Goal: Task Accomplishment & Management: Complete application form

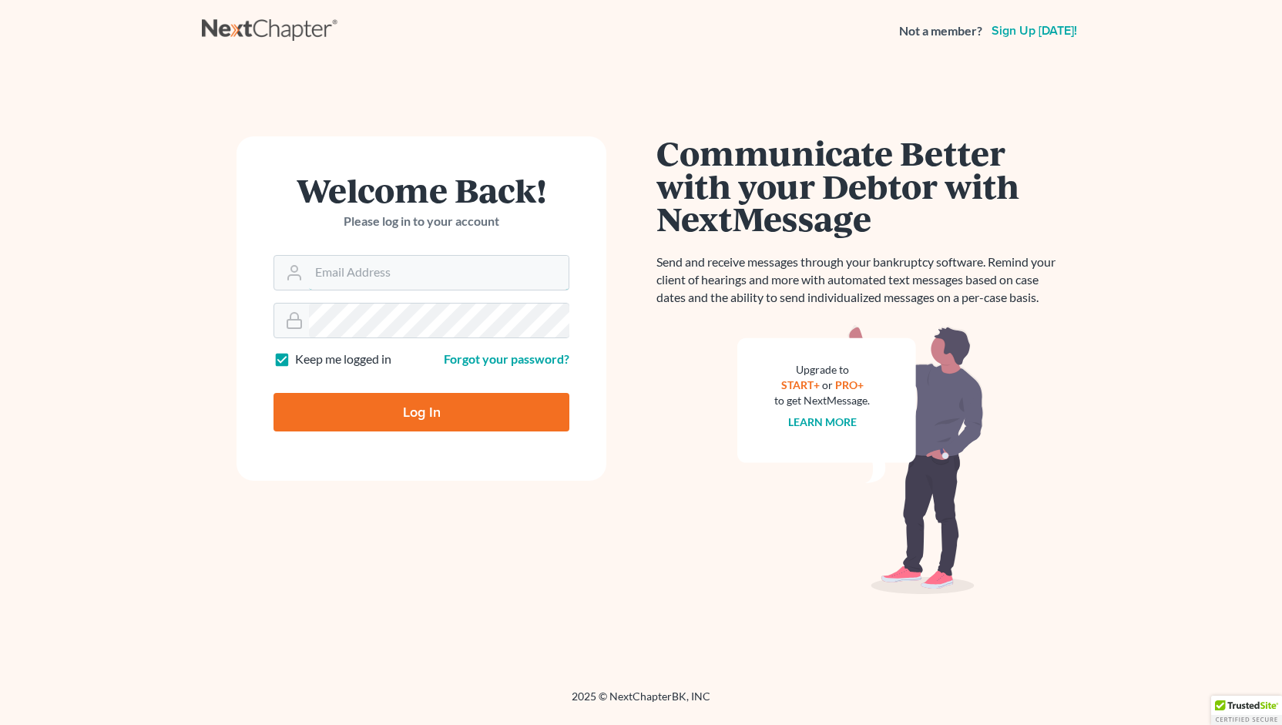
type input "[PERSON_NAME][EMAIL_ADDRESS][DOMAIN_NAME]"
click at [421, 416] on input "Log In" at bounding box center [422, 412] width 296 height 39
type input "Thinking..."
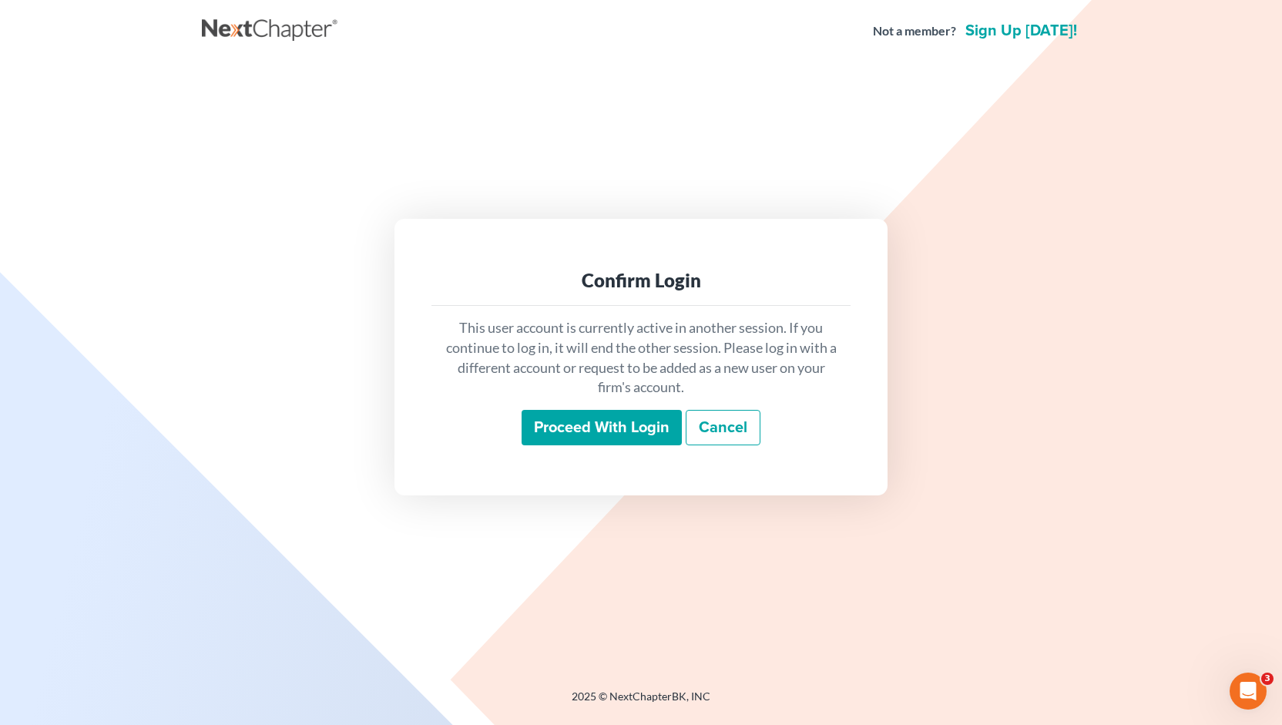
click at [602, 432] on input "Proceed with login" at bounding box center [602, 427] width 160 height 35
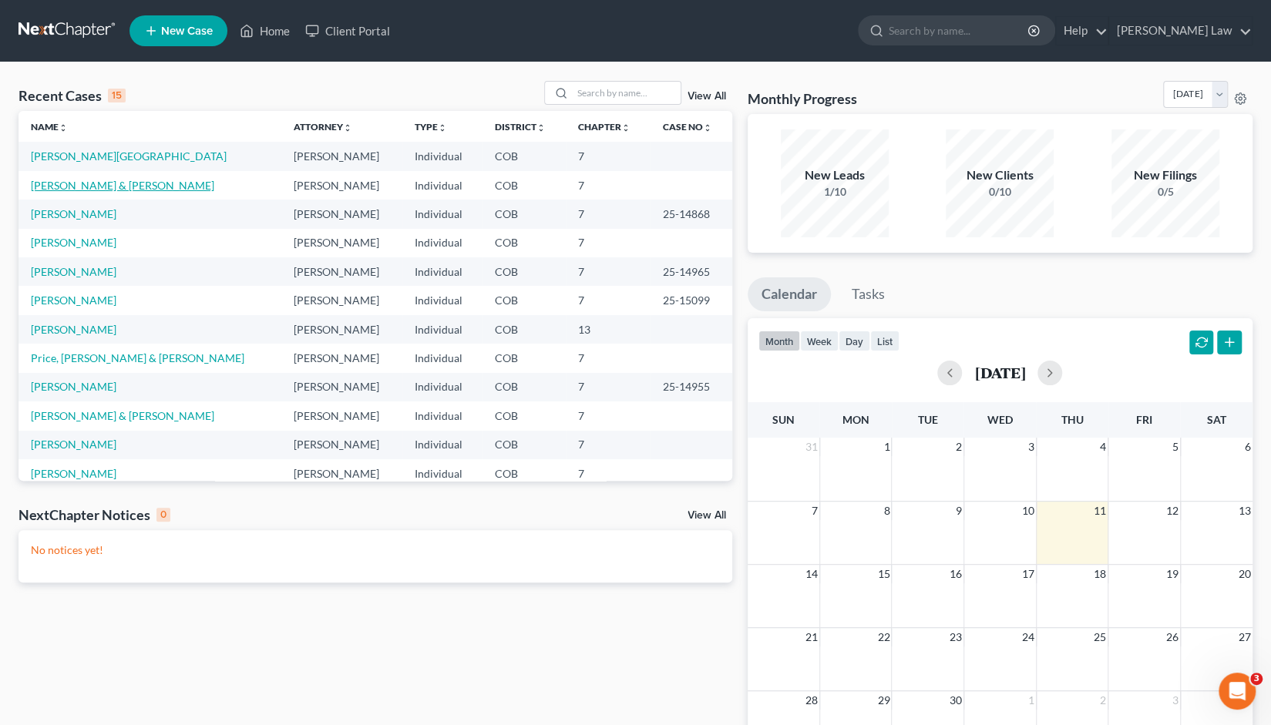
click at [80, 186] on link "[PERSON_NAME] & [PERSON_NAME]" at bounding box center [122, 185] width 183 height 13
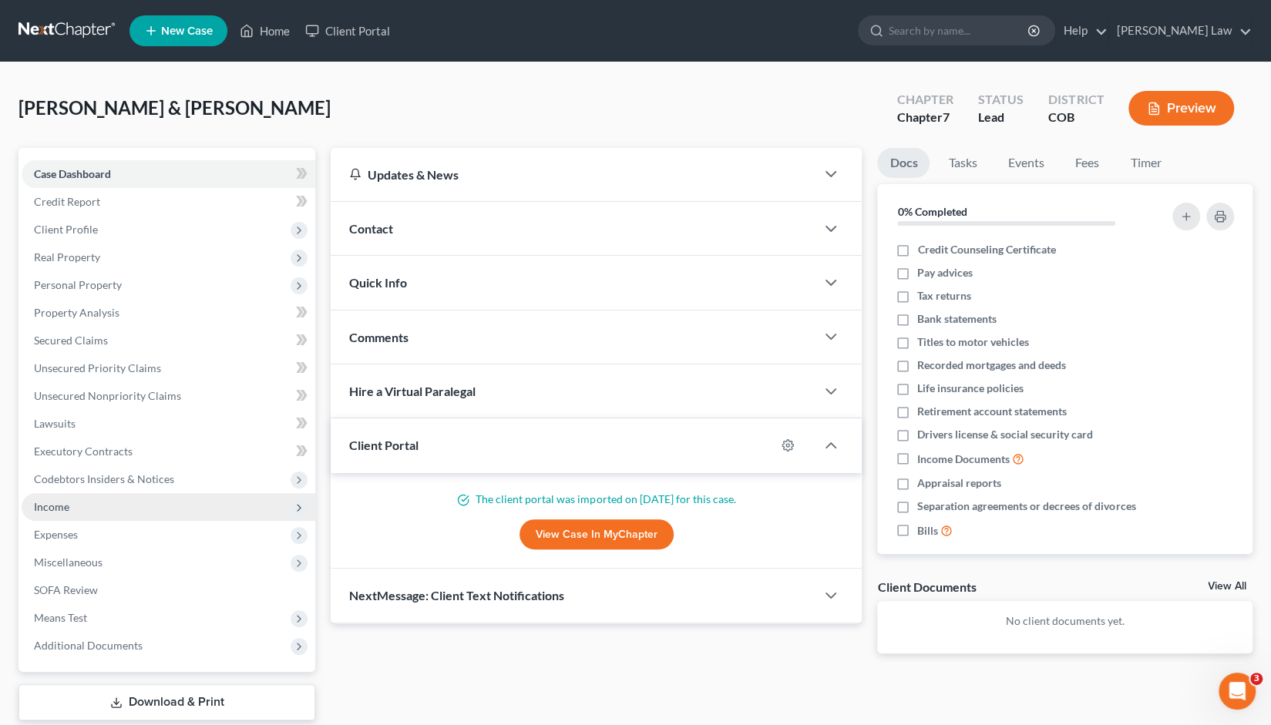
click at [60, 512] on span "Income" at bounding box center [51, 506] width 35 height 13
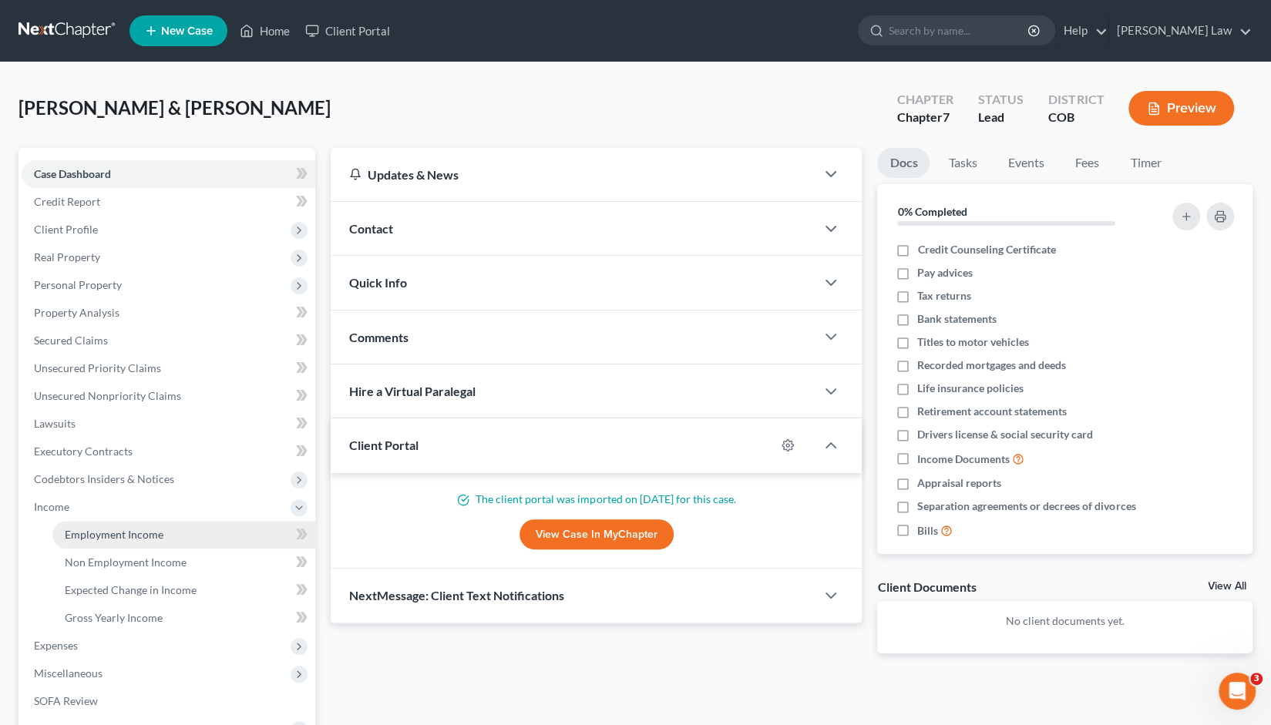
click at [120, 539] on span "Employment Income" at bounding box center [114, 534] width 99 height 13
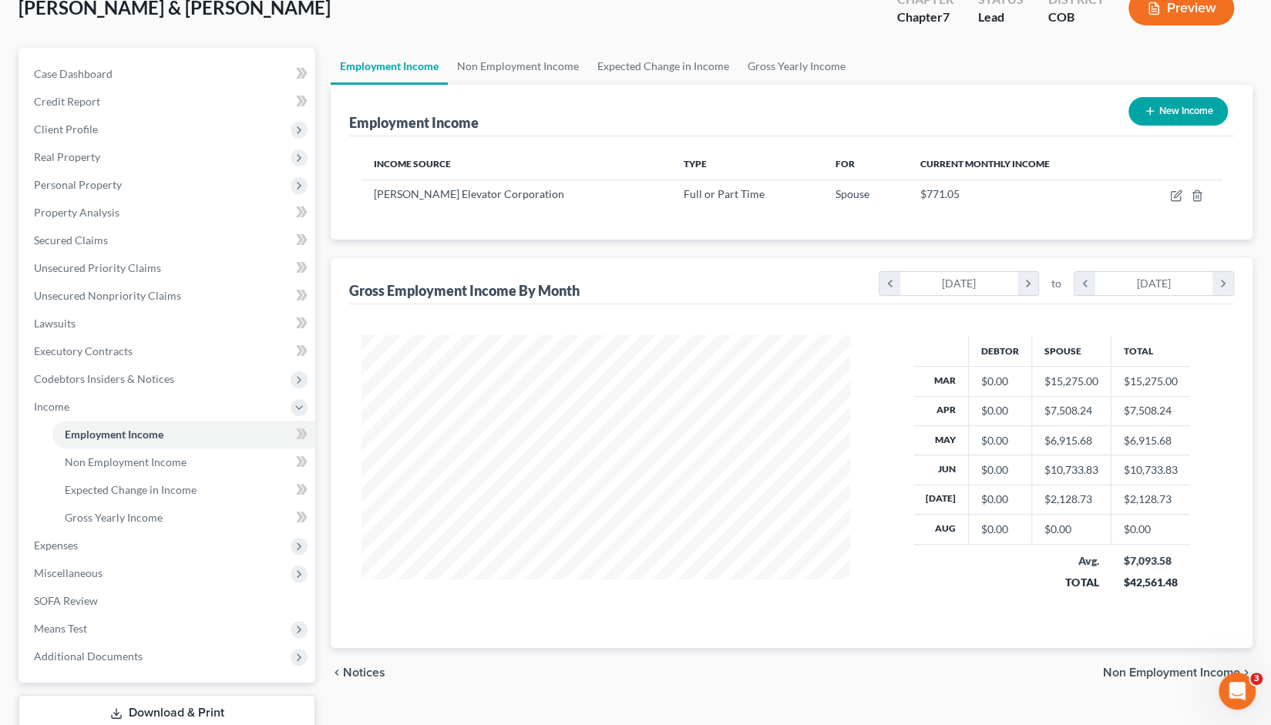
scroll to position [102, 0]
click at [892, 278] on icon "chevron_left" at bounding box center [889, 281] width 21 height 23
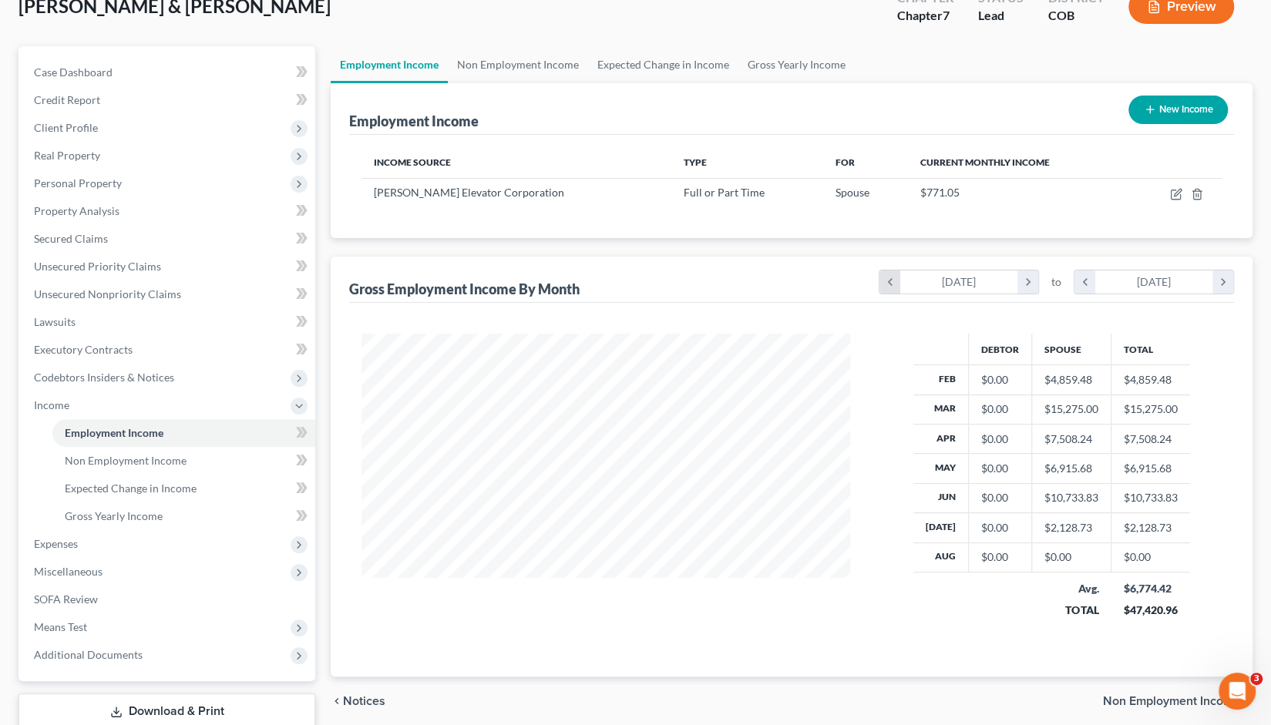
scroll to position [304, 519]
click at [892, 278] on icon "chevron_left" at bounding box center [889, 281] width 21 height 23
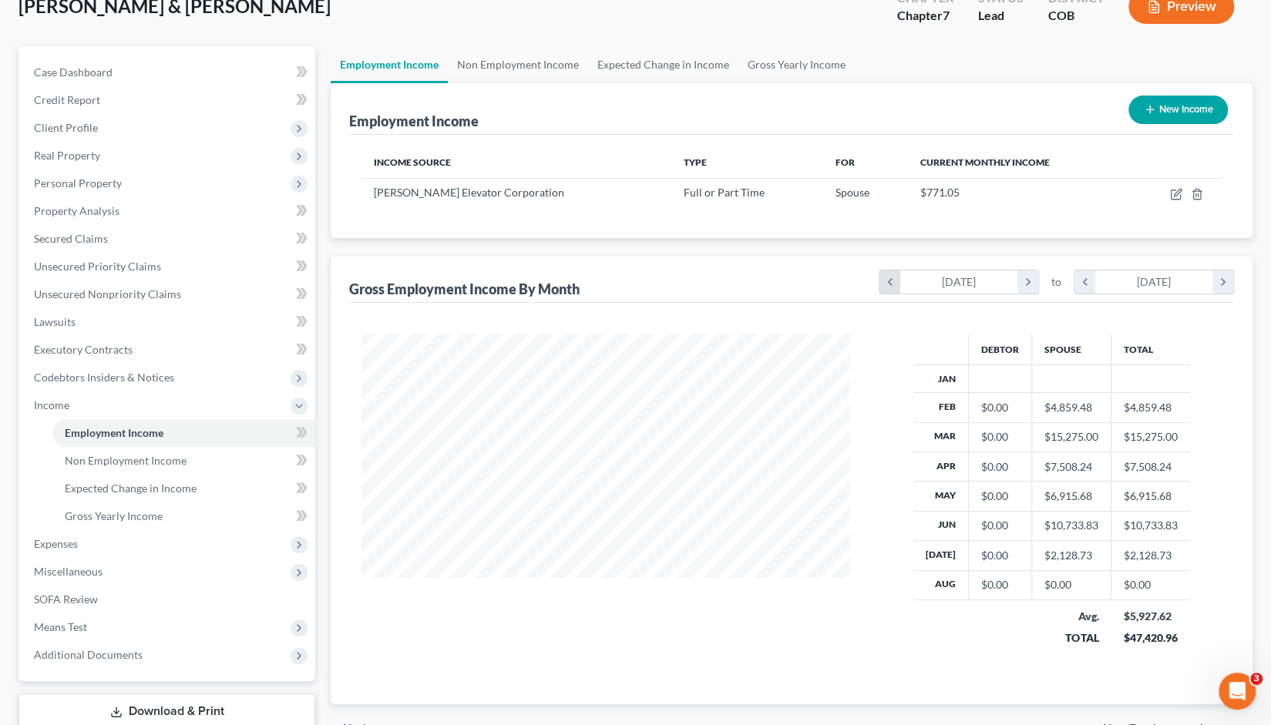
scroll to position [333, 519]
click at [1223, 283] on icon "chevron_right" at bounding box center [1222, 281] width 21 height 23
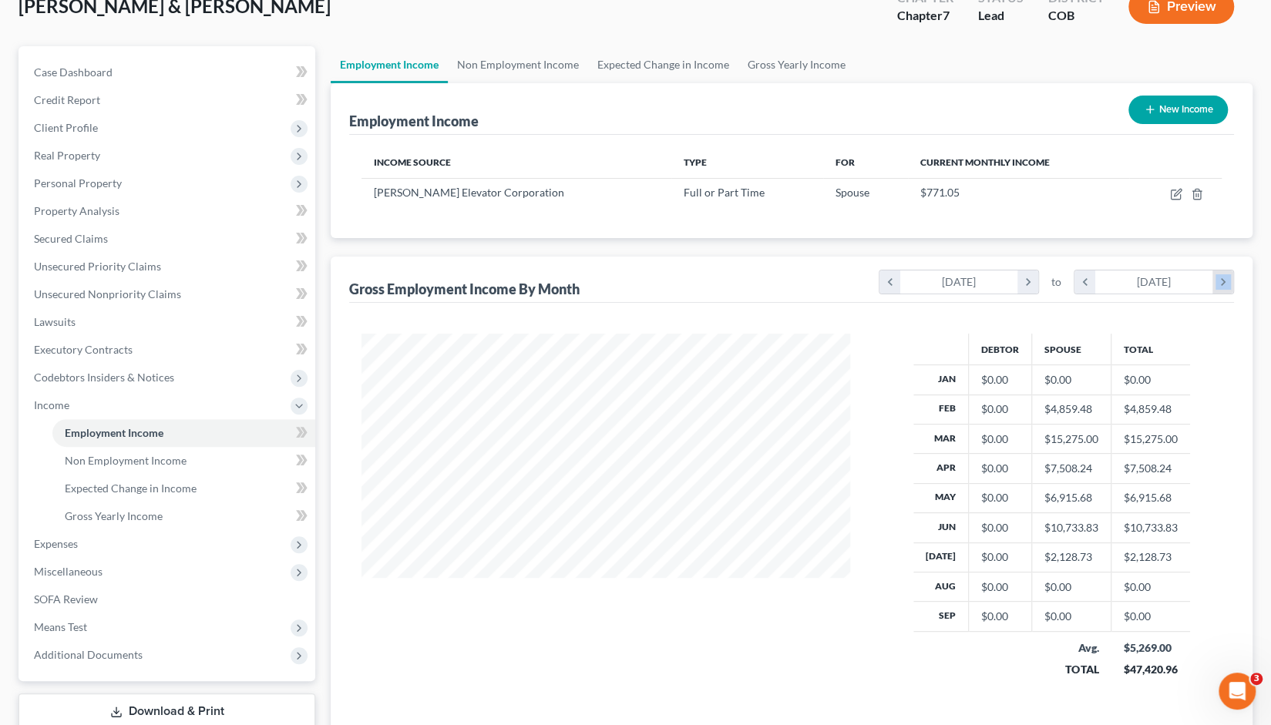
click at [1223, 283] on icon "chevron_right" at bounding box center [1222, 281] width 21 height 23
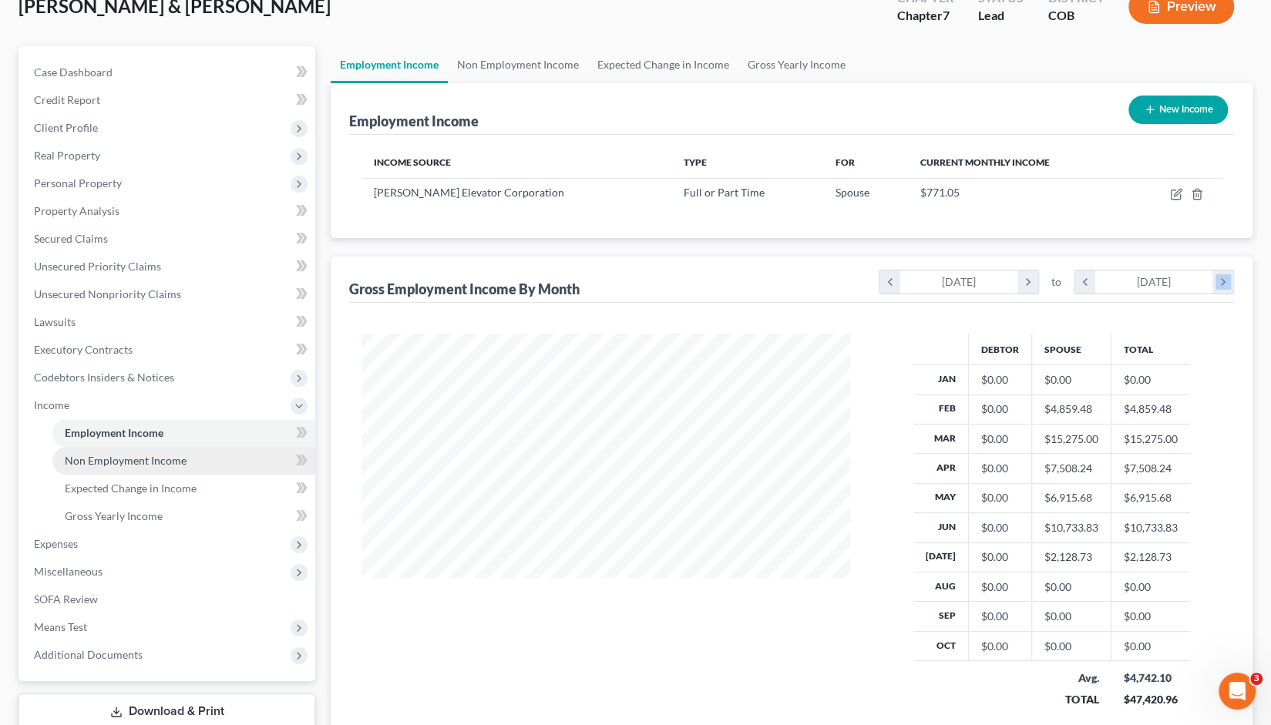
click at [125, 460] on span "Non Employment Income" at bounding box center [126, 460] width 122 height 13
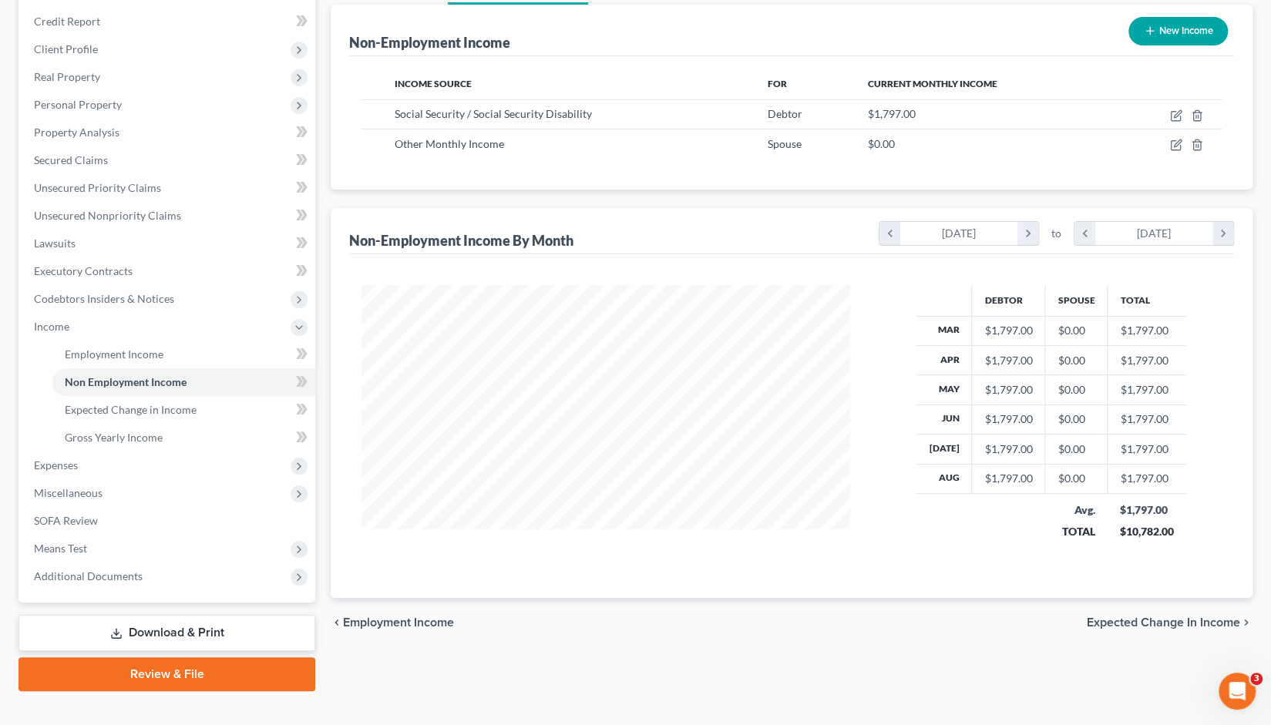
scroll to position [183, 0]
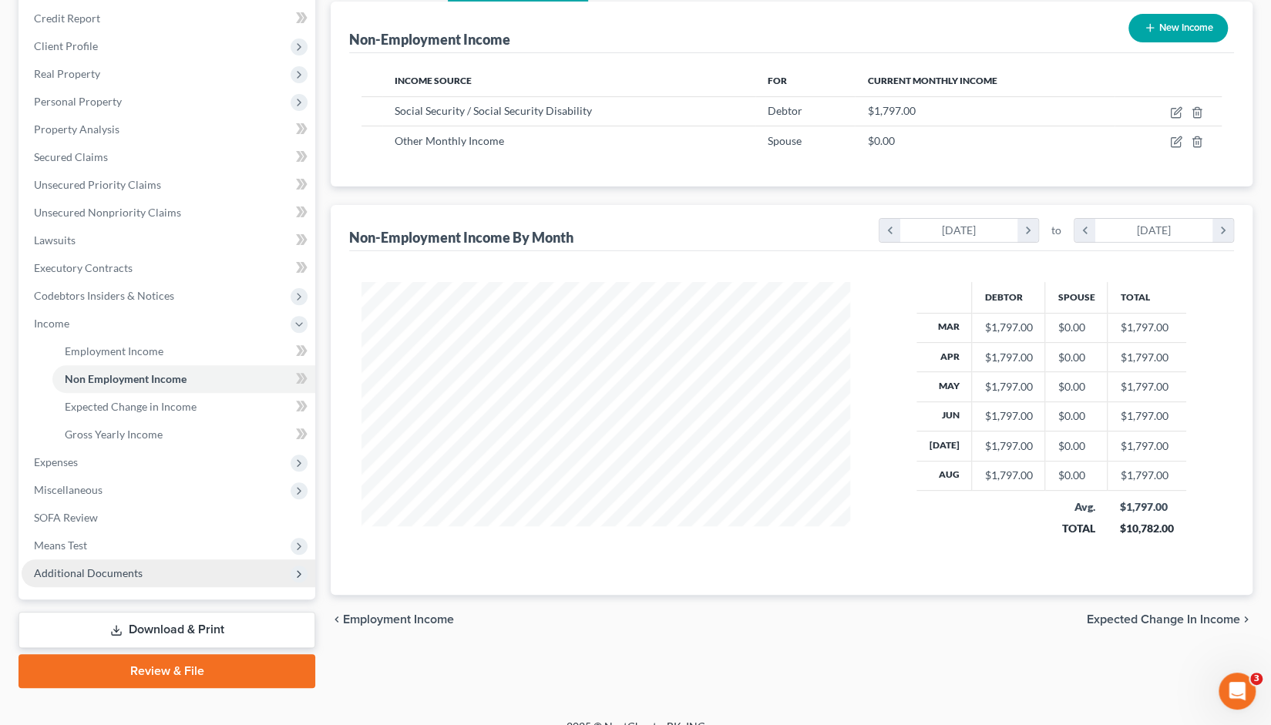
click at [106, 575] on span "Additional Documents" at bounding box center [88, 572] width 109 height 13
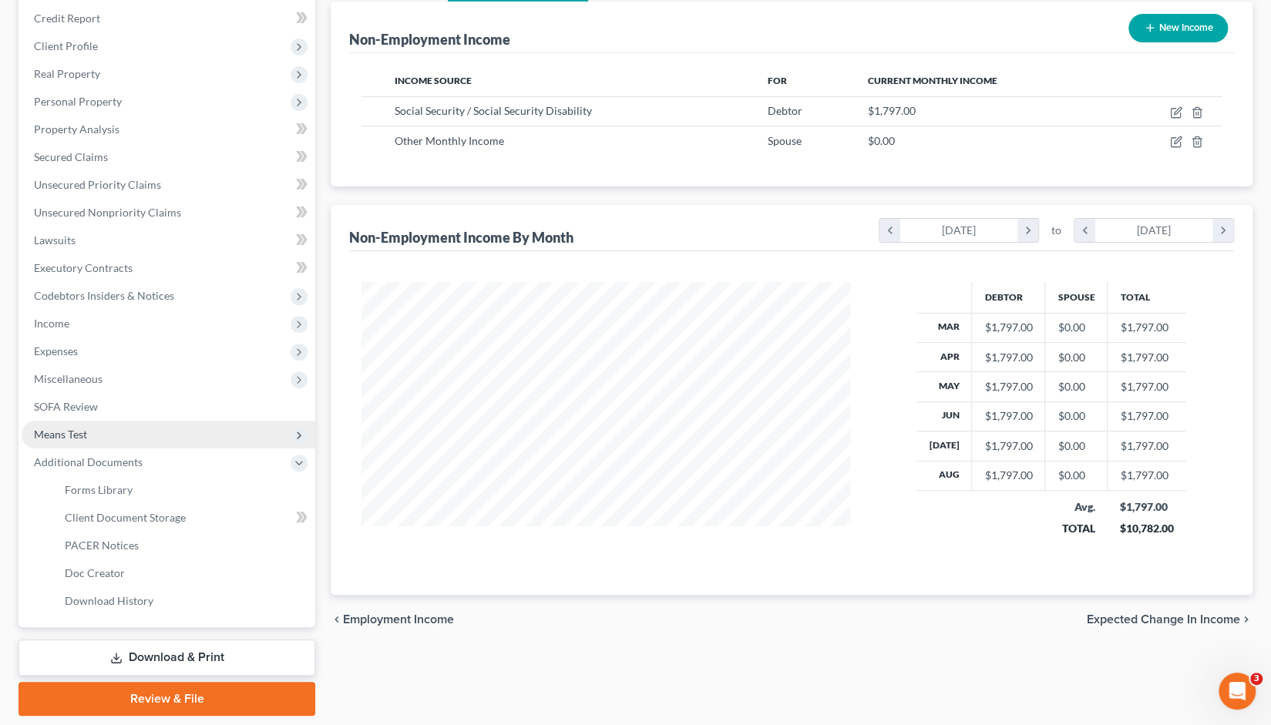
click at [72, 432] on span "Means Test" at bounding box center [60, 434] width 53 height 13
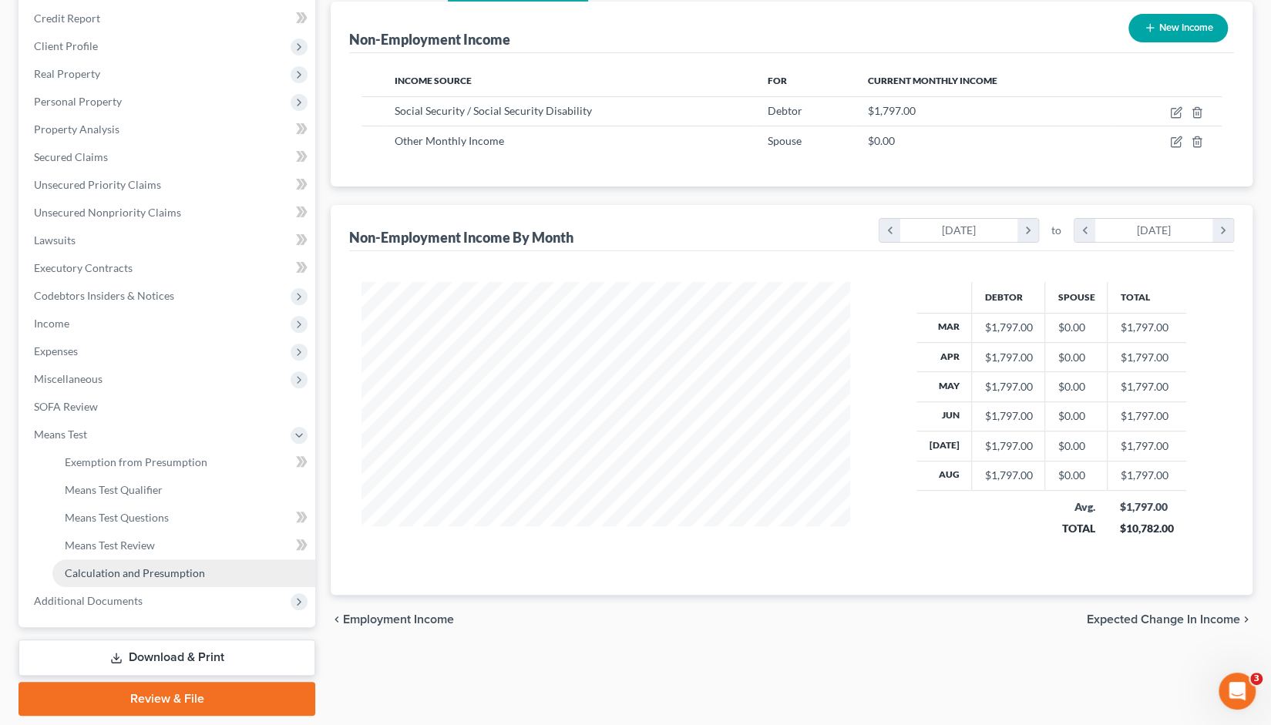
click at [122, 569] on span "Calculation and Presumption" at bounding box center [135, 572] width 140 height 13
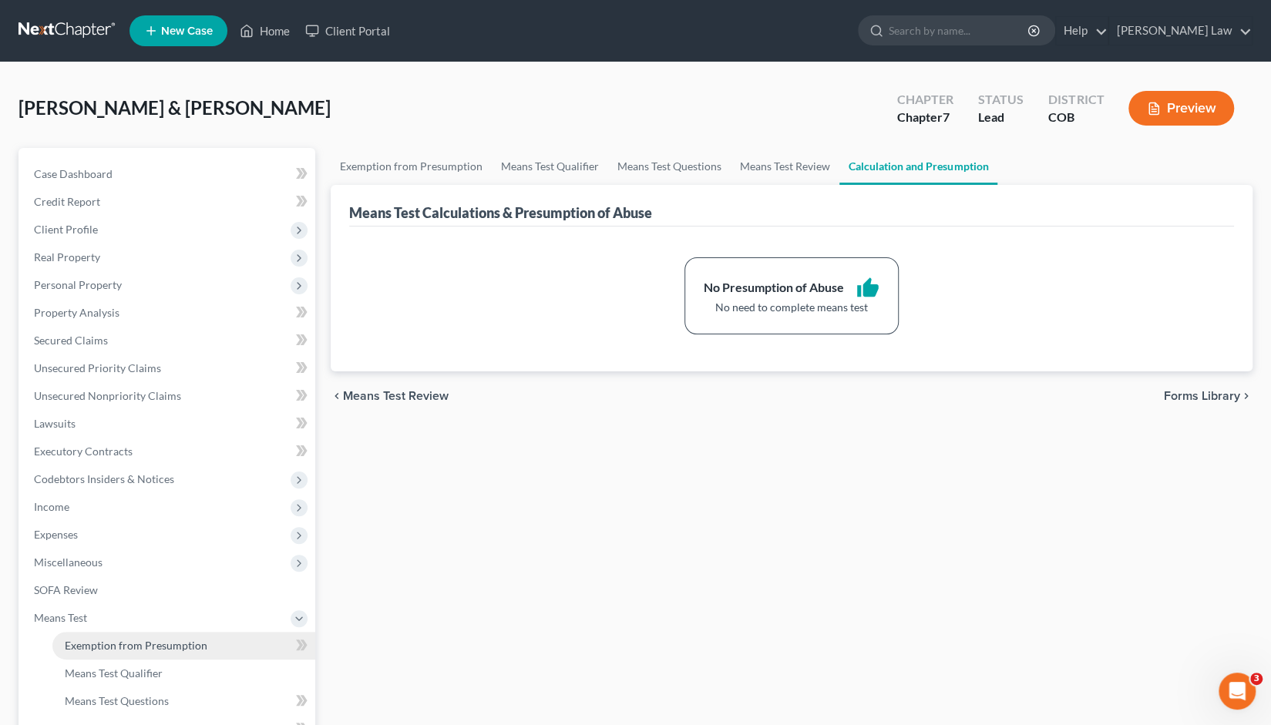
click at [113, 645] on span "Exemption from Presumption" at bounding box center [136, 645] width 143 height 13
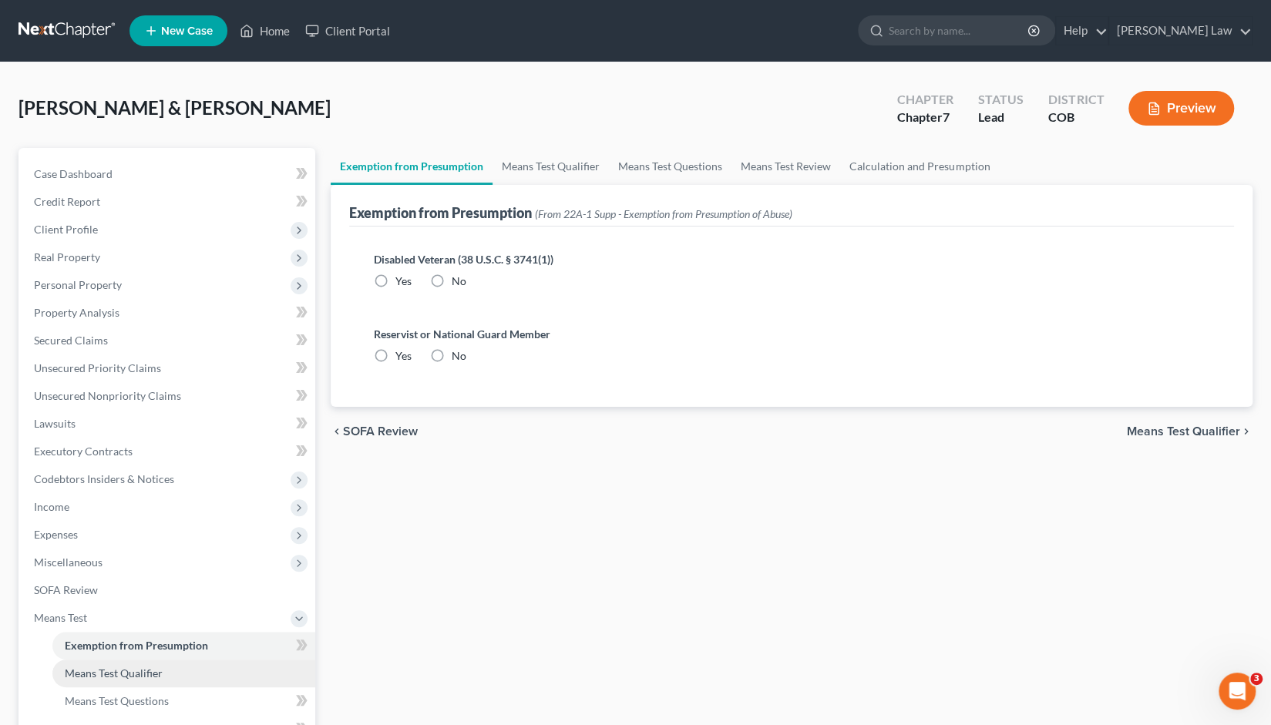
click at [110, 672] on span "Means Test Qualifier" at bounding box center [114, 673] width 98 height 13
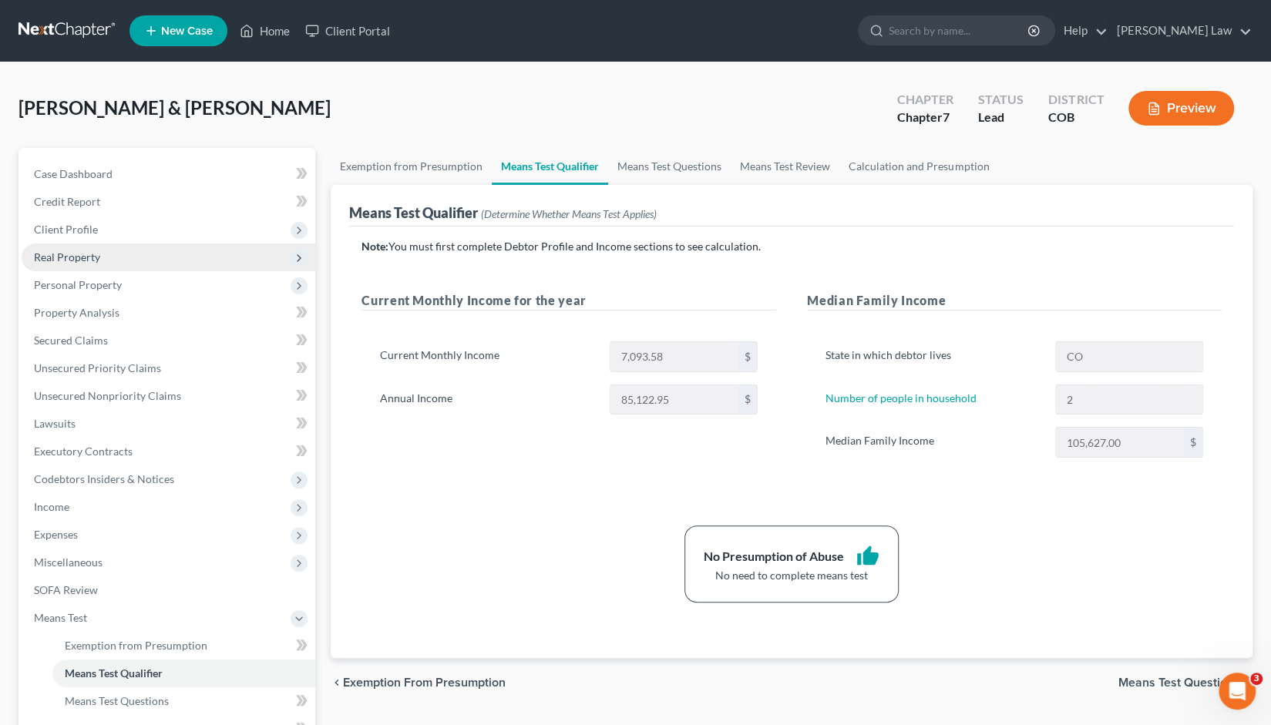
click at [76, 261] on span "Real Property" at bounding box center [67, 256] width 66 height 13
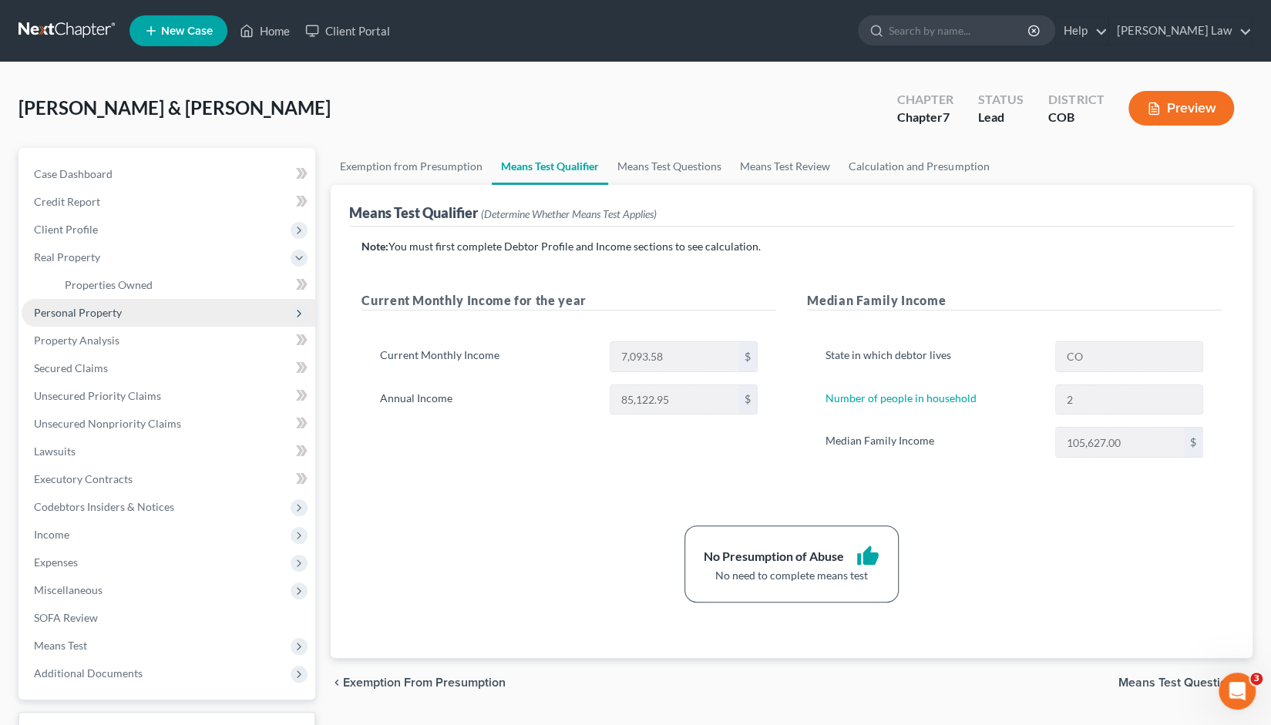
click at [81, 307] on span "Personal Property" at bounding box center [78, 312] width 88 height 13
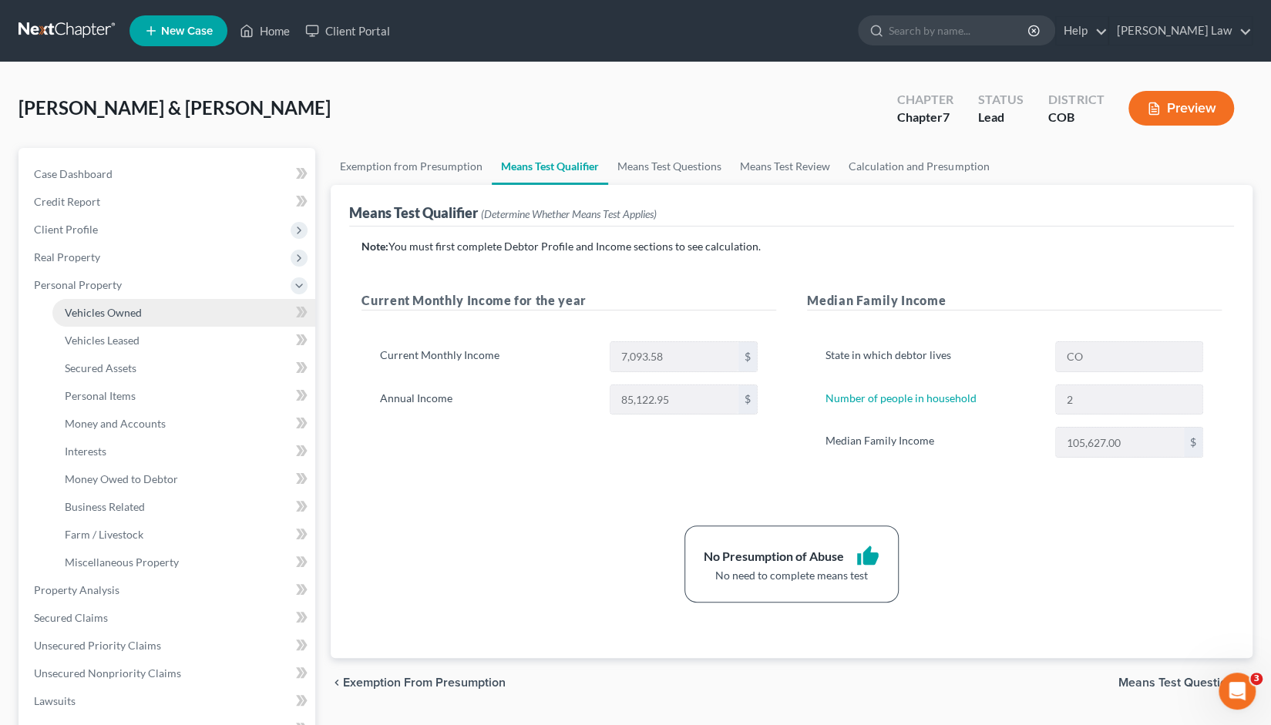
click at [114, 312] on span "Vehicles Owned" at bounding box center [103, 312] width 77 height 13
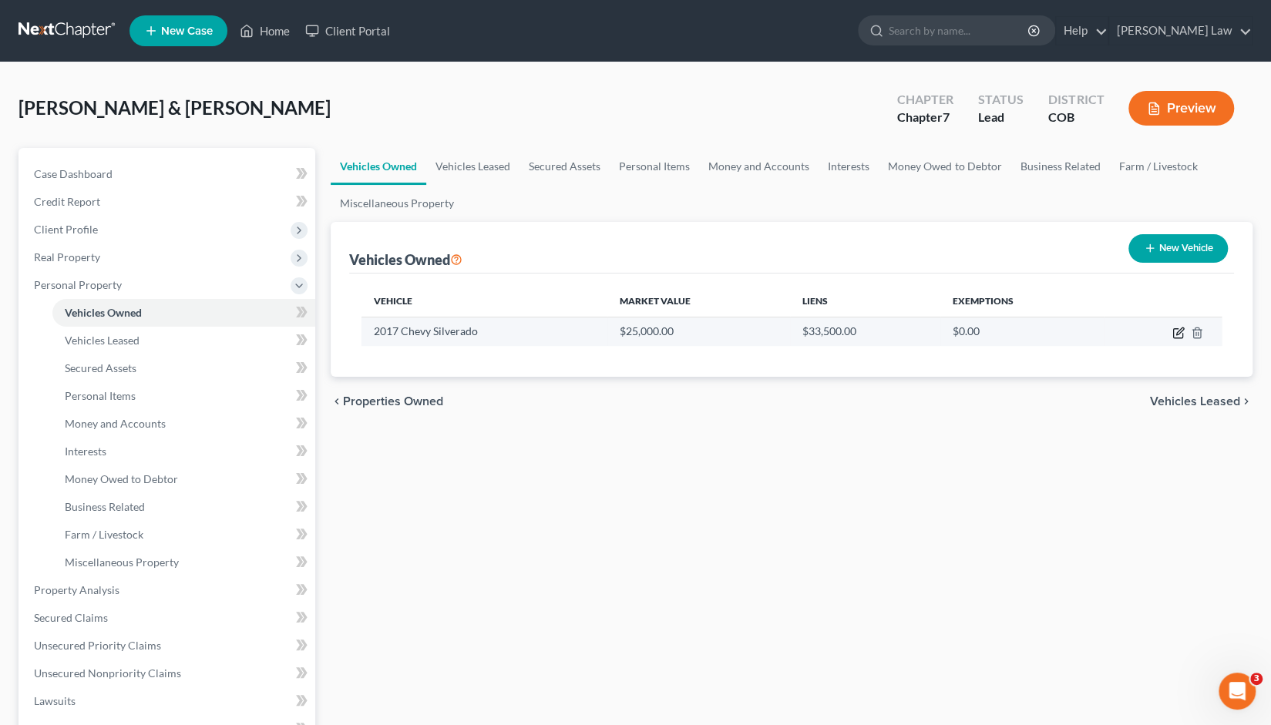
click at [1181, 331] on icon "button" at bounding box center [1179, 331] width 7 height 7
select select "0"
select select "9"
select select "2"
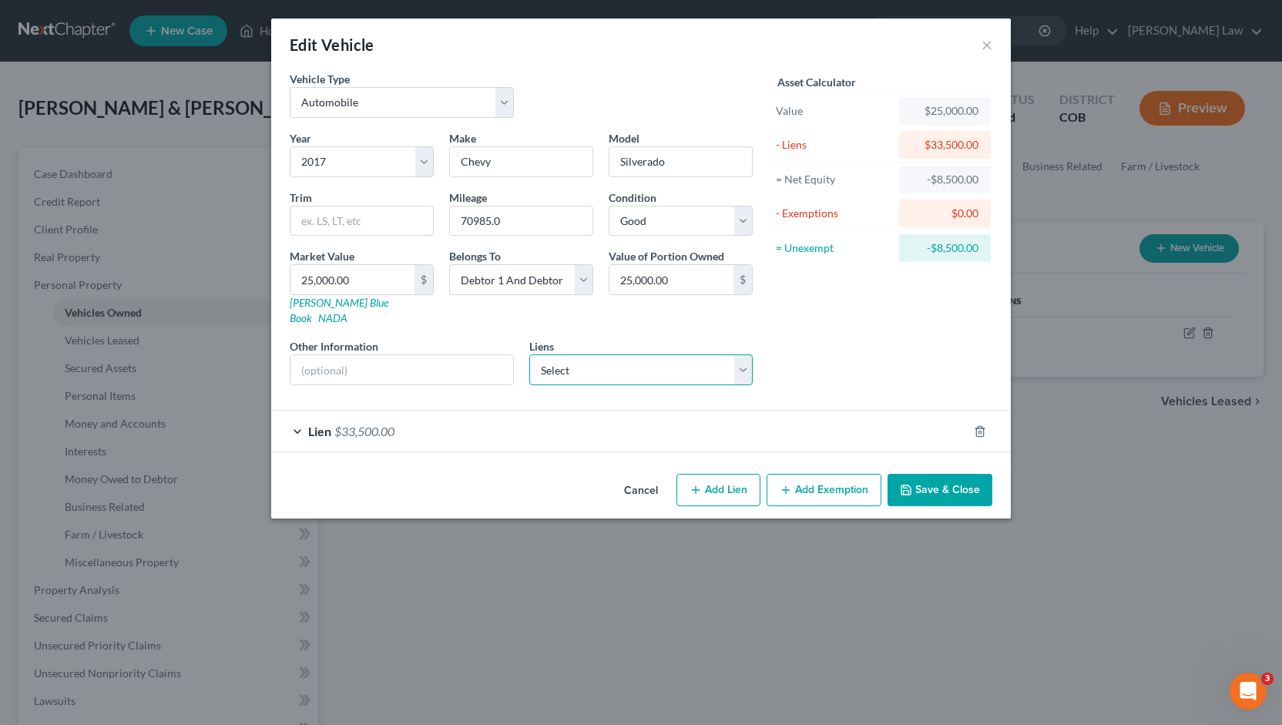
click at [743, 354] on select "Select Ally Fincl - $47,519.00 Ent Cu - $33,304.00" at bounding box center [641, 369] width 224 height 31
click at [427, 375] on div "Year Select 2026 2025 2024 2023 2022 2021 2020 2019 2018 2017 2016 2015 2014 20…" at bounding box center [521, 263] width 479 height 267
click at [307, 418] on div "Lien $33,500.00" at bounding box center [619, 431] width 697 height 41
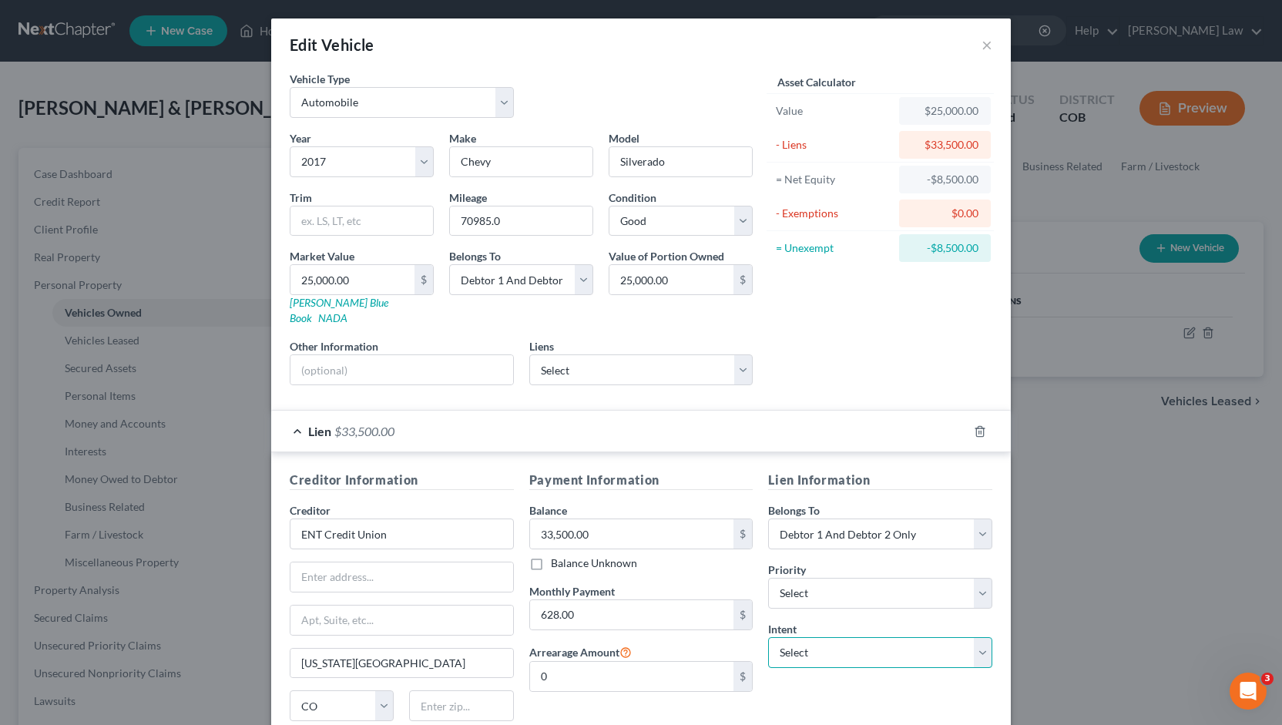
click at [979, 639] on select "Select Surrender Redeem Reaffirm Avoid Other" at bounding box center [880, 652] width 224 height 31
select select "2"
click at [768, 637] on select "Select Surrender Redeem Reaffirm Avoid Other" at bounding box center [880, 652] width 224 height 31
click at [975, 519] on select "Select Debtor 1 Only Debtor 2 Only Debtor 1 And Debtor 2 Only At Least One Of T…" at bounding box center [880, 534] width 224 height 31
select select "1"
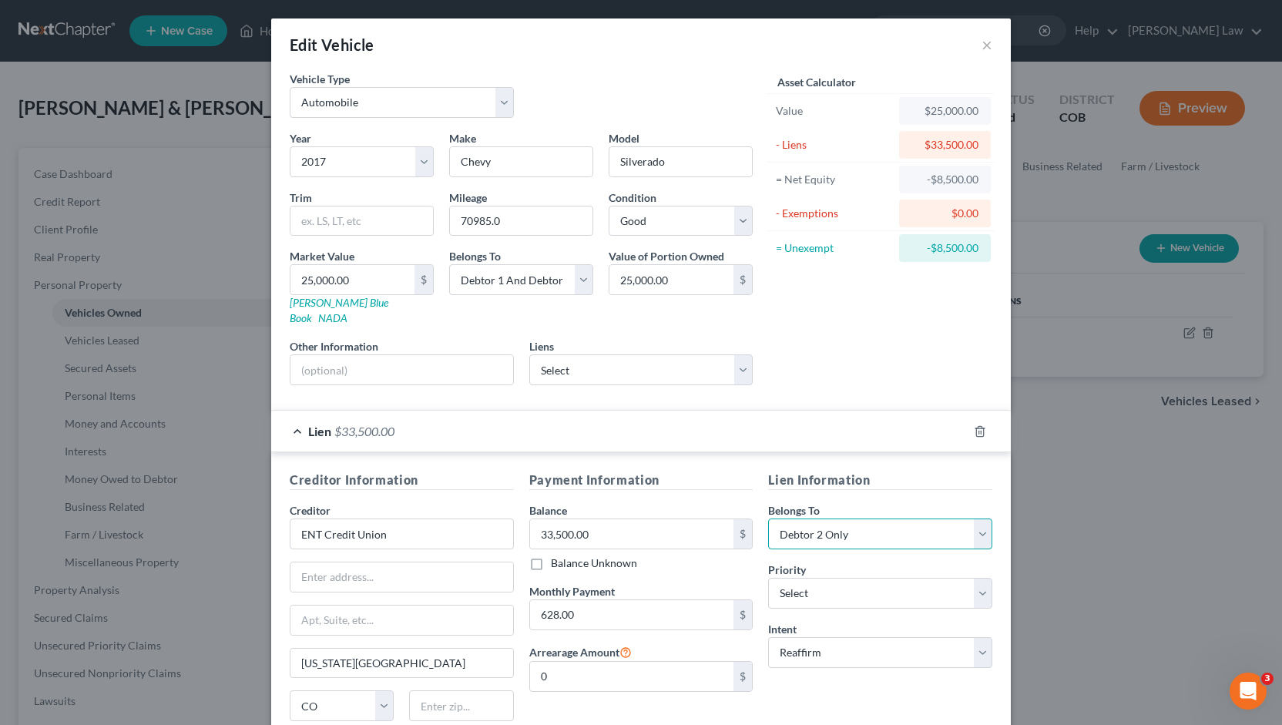
click at [768, 519] on select "Select Debtor 1 Only Debtor 2 Only Debtor 1 And Debtor 2 Only At Least One Of T…" at bounding box center [880, 534] width 224 height 31
click at [577, 280] on select "Select Debtor 1 Only Debtor 2 Only Debtor 1 And Debtor 2 Only At Least One Of T…" at bounding box center [521, 279] width 144 height 31
select select "1"
click at [449, 264] on select "Select Debtor 1 Only Debtor 2 Only Debtor 1 And Debtor 2 Only At Least One Of T…" at bounding box center [521, 279] width 144 height 31
click at [982, 45] on button "×" at bounding box center [987, 44] width 11 height 18
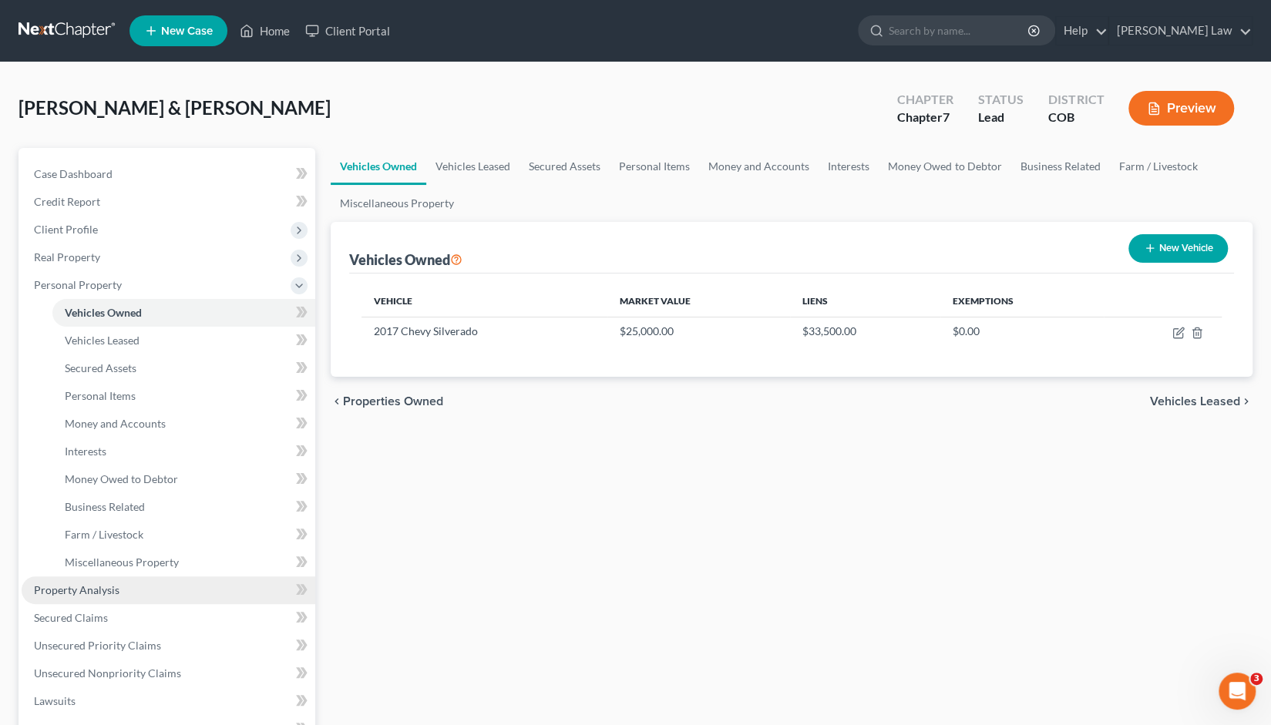
click at [93, 593] on span "Property Analysis" at bounding box center [77, 589] width 86 height 13
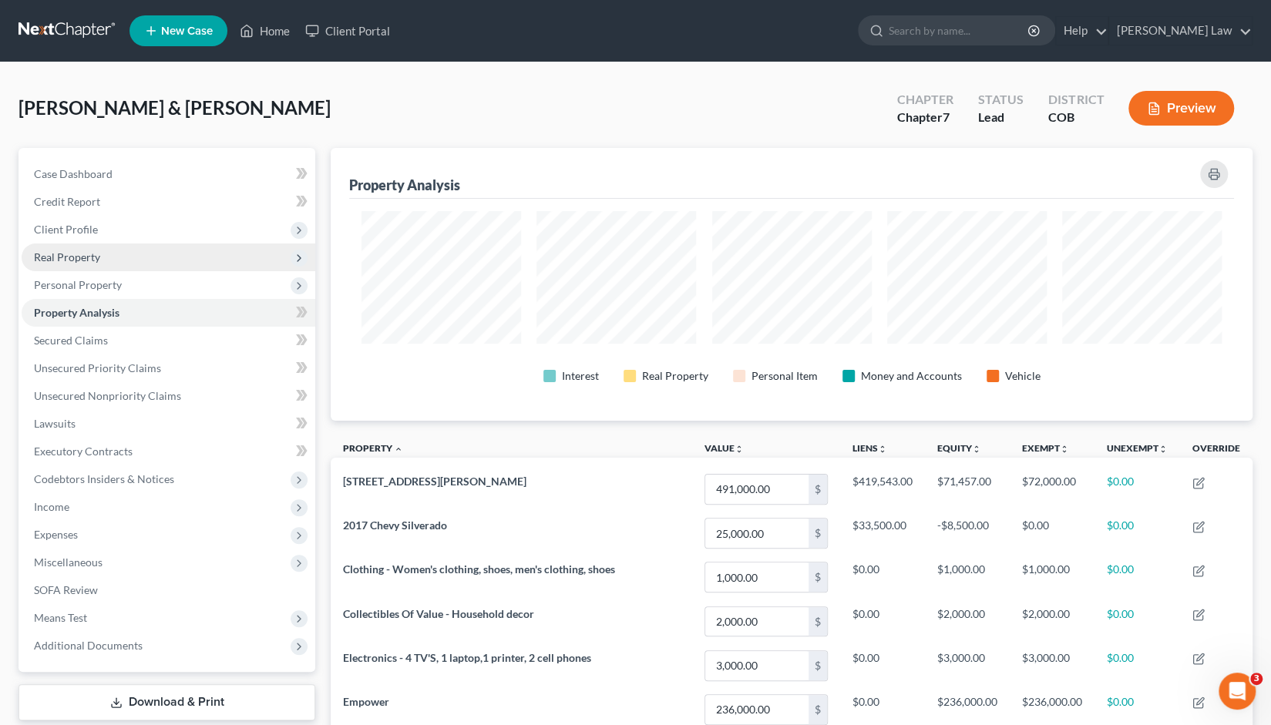
scroll to position [272, 922]
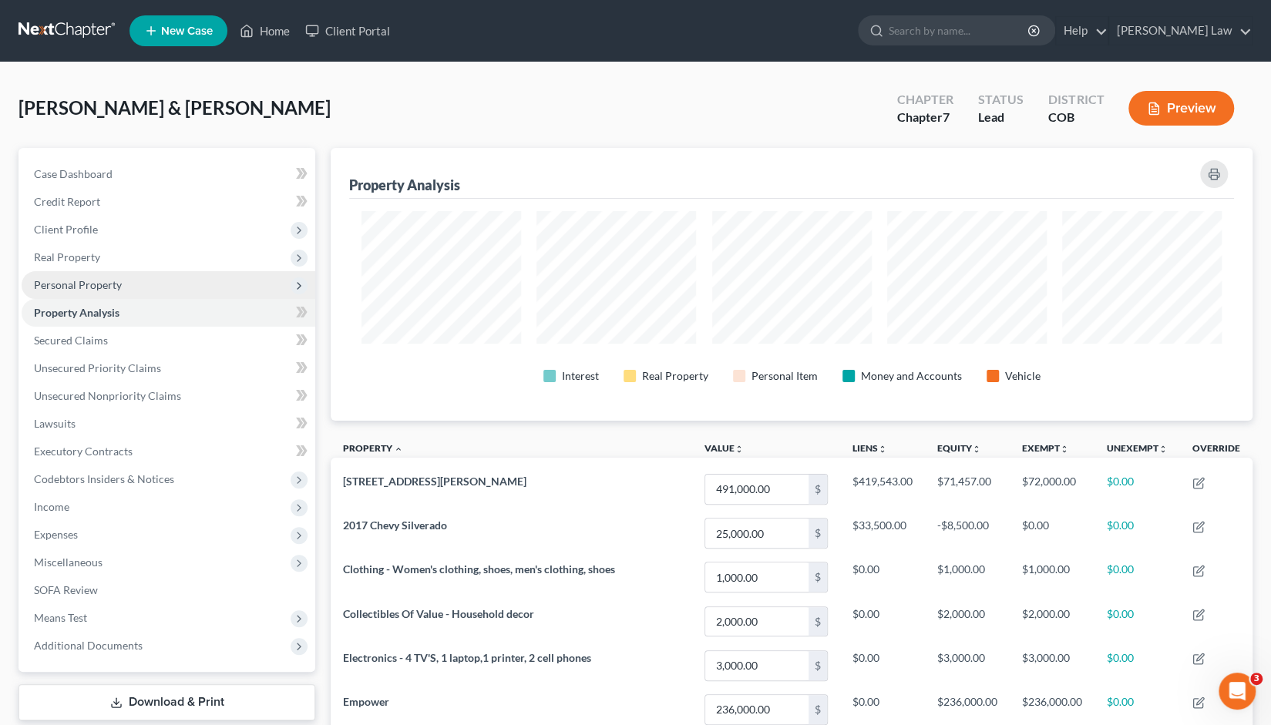
click at [84, 292] on span "Personal Property" at bounding box center [169, 285] width 294 height 28
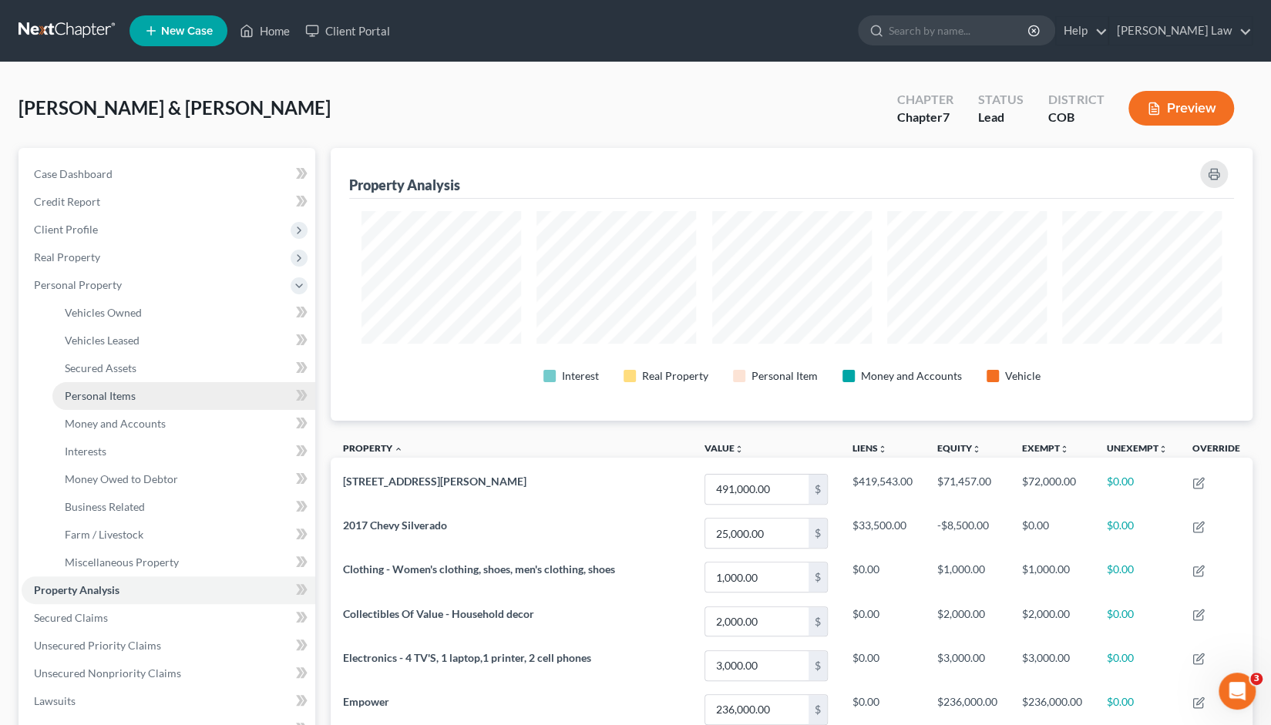
click at [111, 398] on span "Personal Items" at bounding box center [100, 395] width 71 height 13
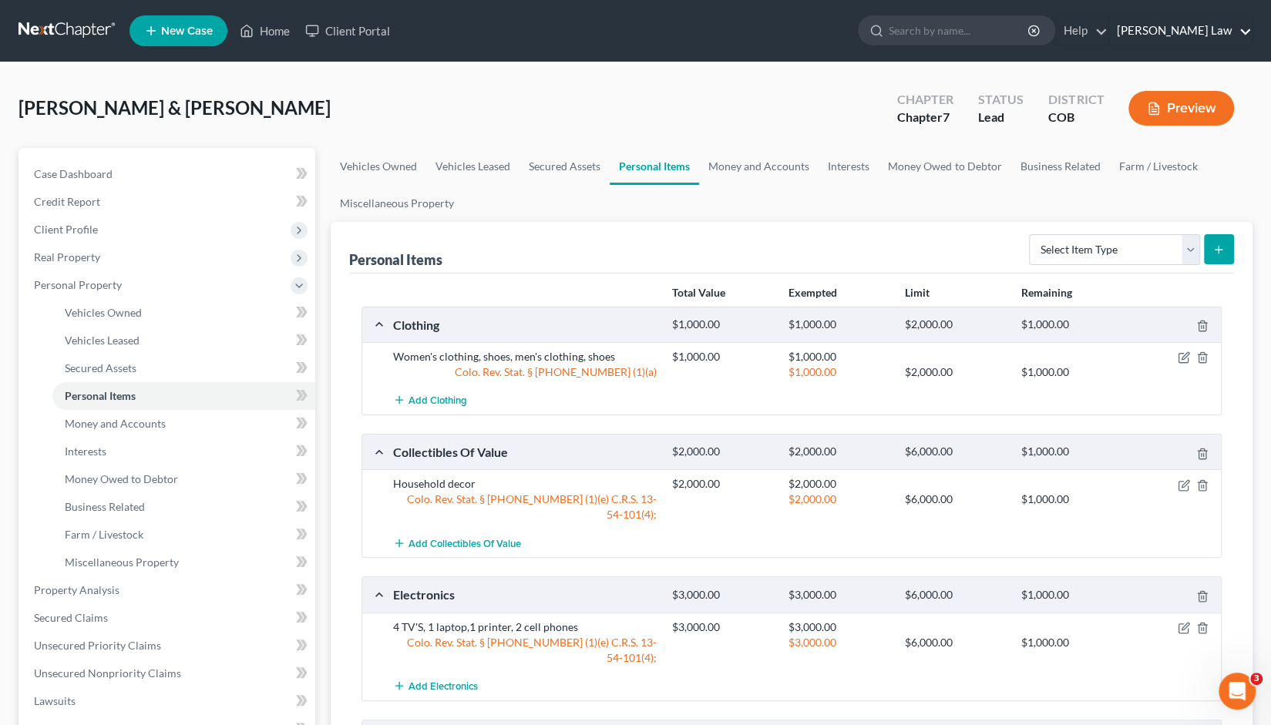
click at [1225, 24] on link "Kinnaird Law" at bounding box center [1180, 31] width 143 height 28
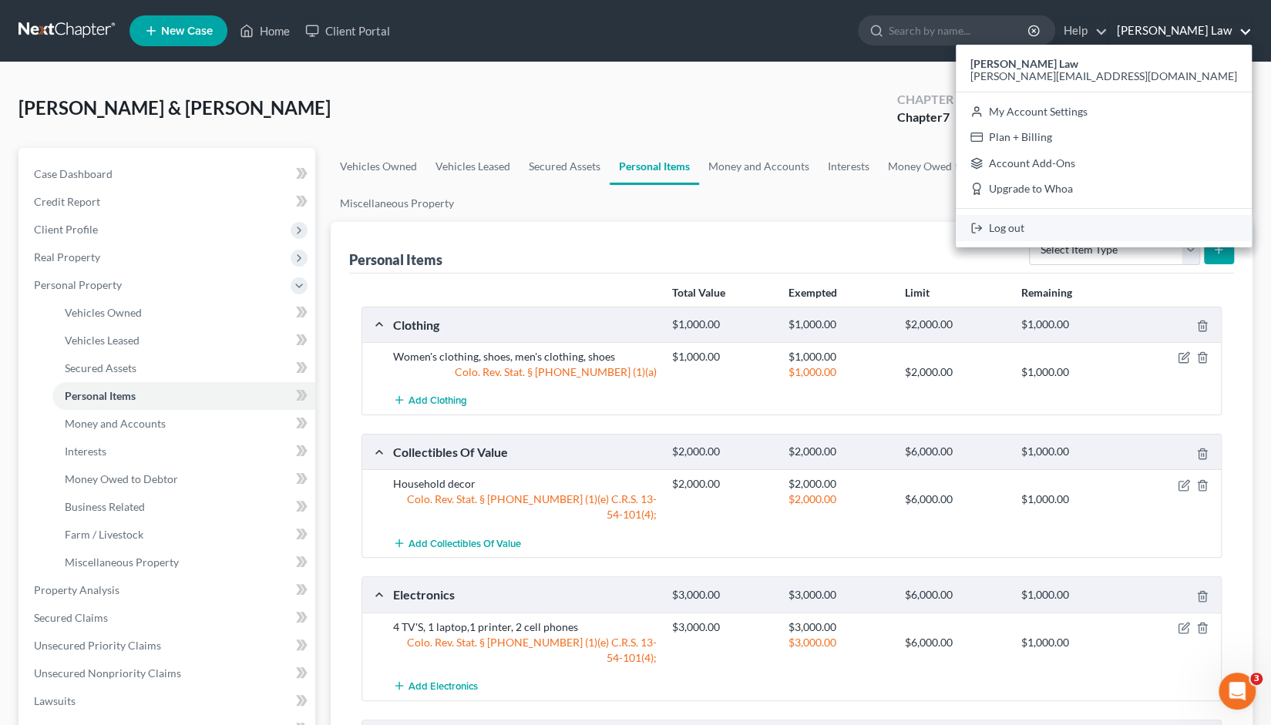
click at [1158, 222] on link "Log out" at bounding box center [1104, 228] width 296 height 26
